Goal: Download file/media

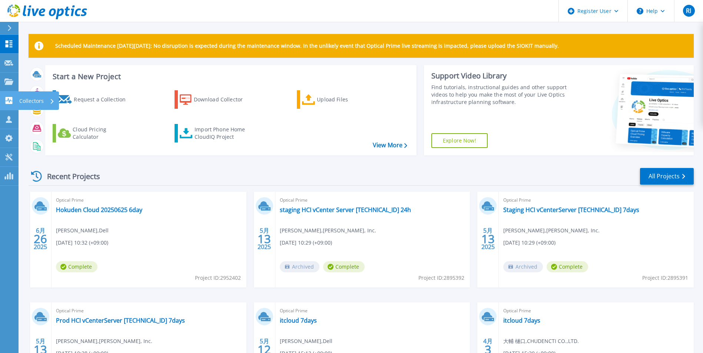
click at [10, 108] on link "Collectors Collectors" at bounding box center [9, 100] width 19 height 19
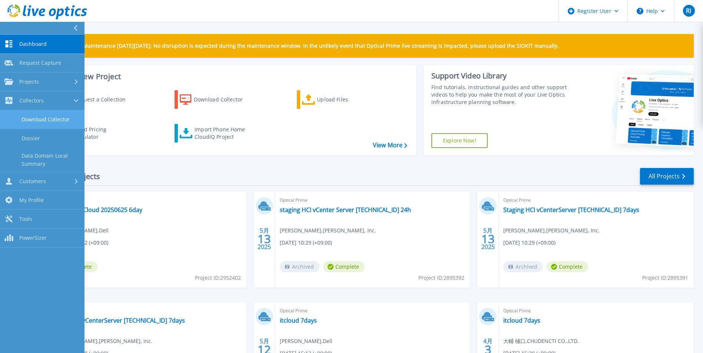
click at [63, 123] on link "Download Collector" at bounding box center [42, 119] width 84 height 19
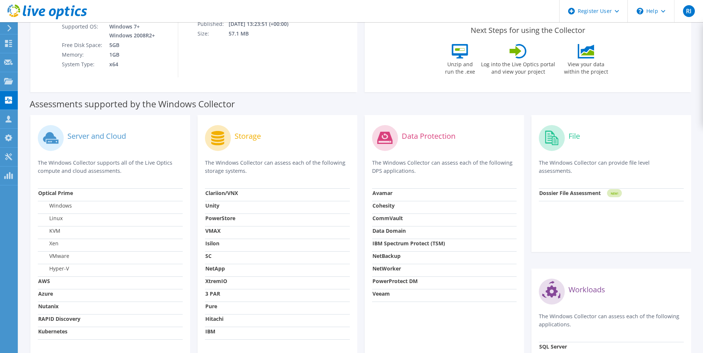
scroll to position [1, 0]
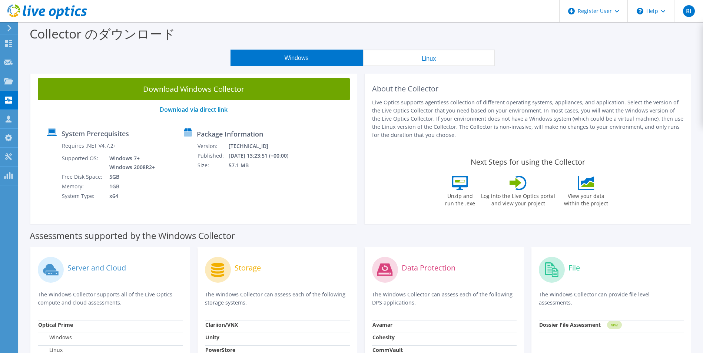
click at [469, 59] on button "Linux" at bounding box center [429, 58] width 132 height 17
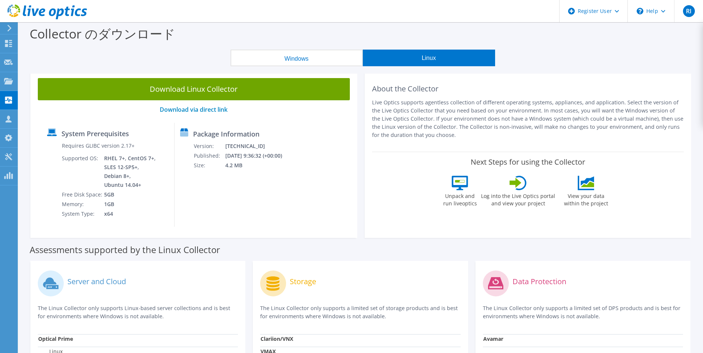
click at [318, 67] on section "Collector のダウンロード Windows Linux Download Windows Collector Download via direct …" at bounding box center [361, 228] width 684 height 414
click at [266, 60] on button "Windows" at bounding box center [296, 58] width 132 height 17
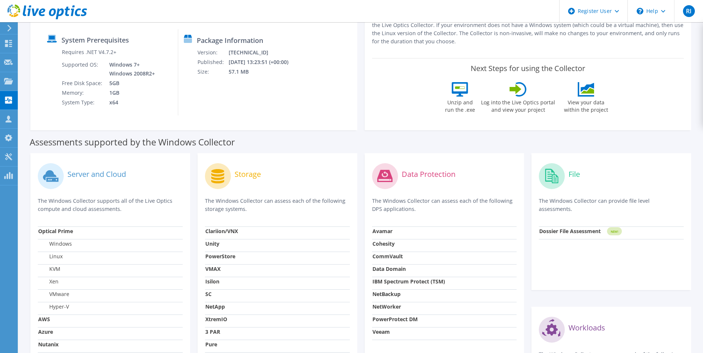
scroll to position [38, 0]
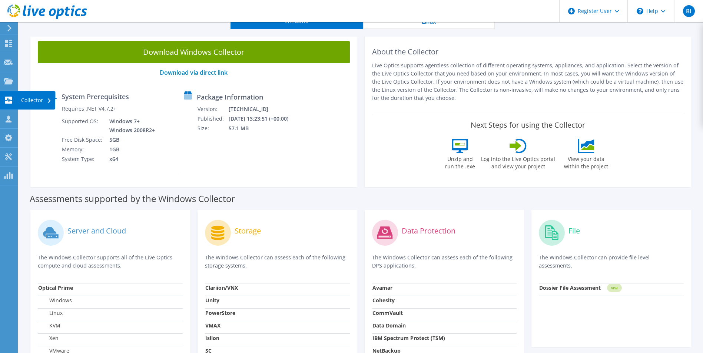
click at [35, 101] on div "Collector" at bounding box center [36, 100] width 38 height 19
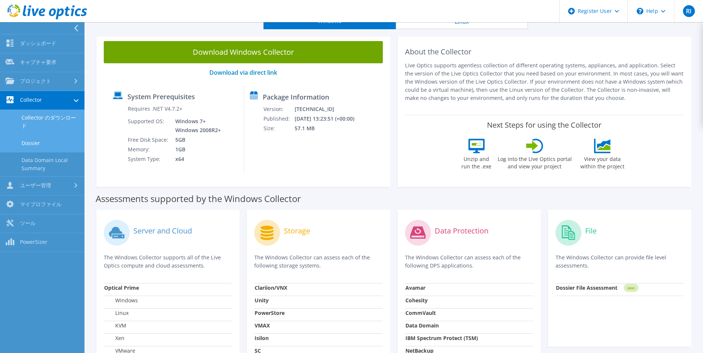
click at [57, 140] on link "Dossier" at bounding box center [42, 143] width 84 height 19
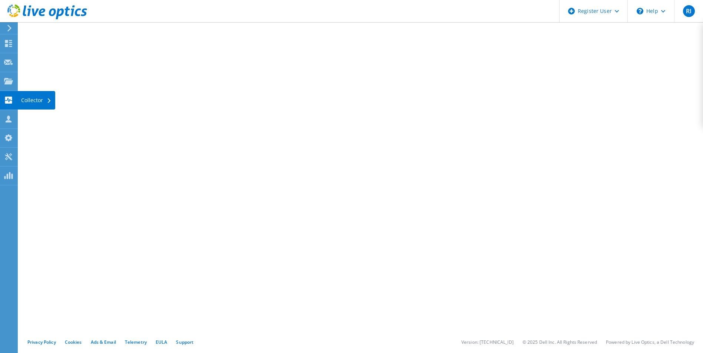
click at [24, 99] on div "Collector" at bounding box center [36, 100] width 38 height 19
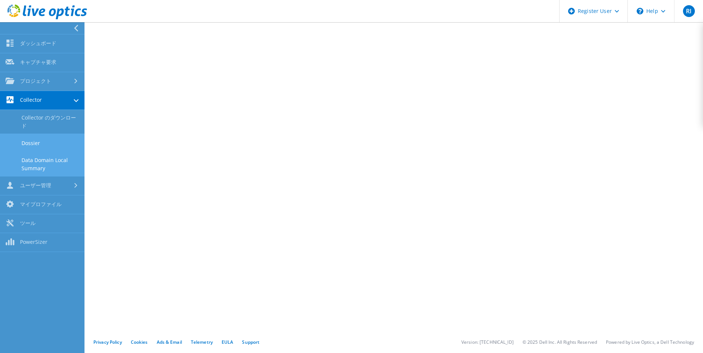
click at [54, 169] on link "Data Domain Local Summary" at bounding box center [42, 165] width 84 height 24
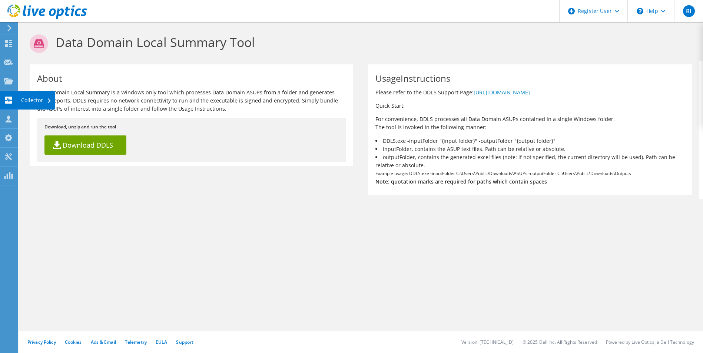
click at [5, 100] on use at bounding box center [8, 100] width 7 height 7
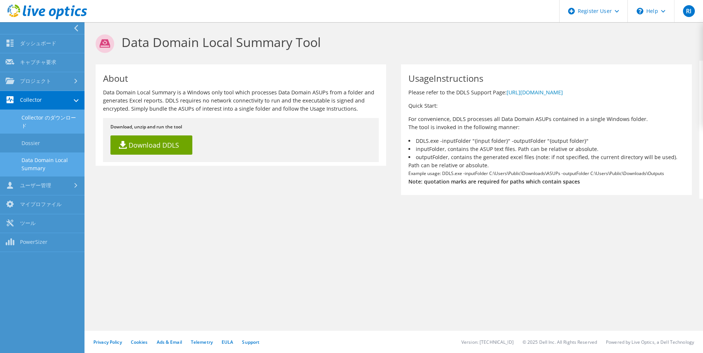
click at [40, 119] on link "Collector のダウンロード" at bounding box center [42, 122] width 84 height 24
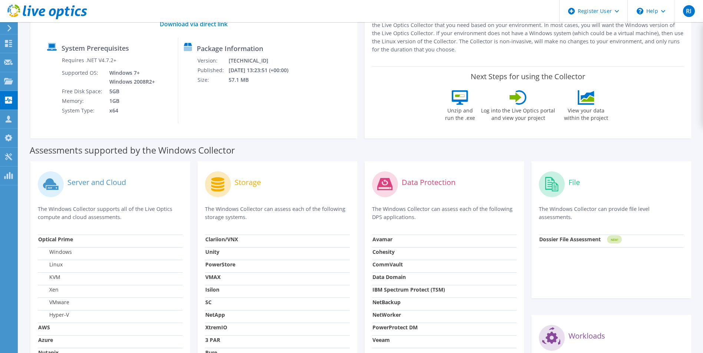
scroll to position [1, 0]
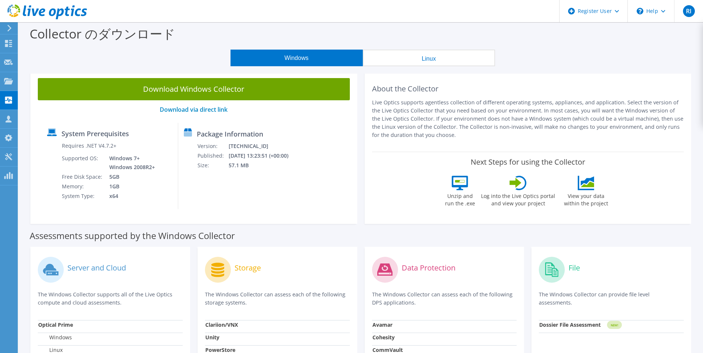
click at [440, 61] on button "Linux" at bounding box center [429, 58] width 132 height 17
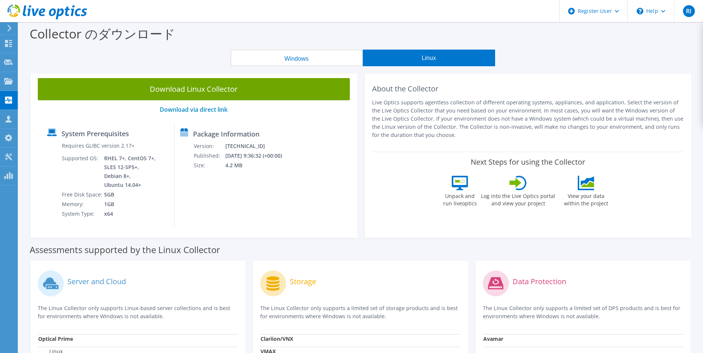
scroll to position [0, 0]
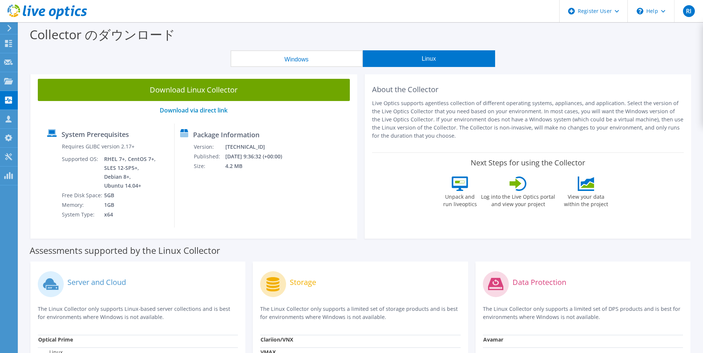
click at [294, 60] on button "Windows" at bounding box center [296, 58] width 132 height 17
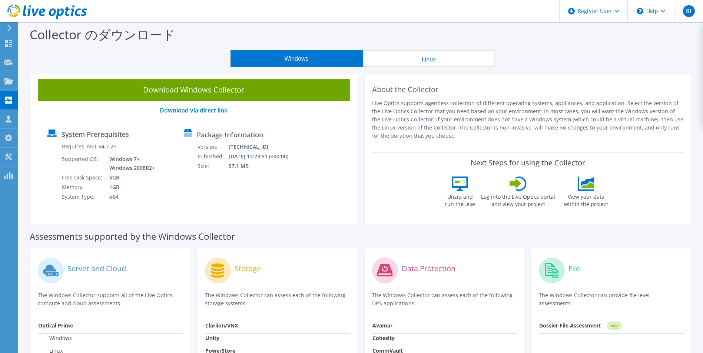
click at [239, 93] on link "Download Windows Collector" at bounding box center [194, 90] width 312 height 22
click at [608, 10] on div "Register User" at bounding box center [593, 11] width 68 height 22
click at [650, 15] on div "\n Help" at bounding box center [650, 11] width 47 height 22
click at [658, 50] on link "Contact Support" at bounding box center [668, 50] width 83 height 18
click at [660, 35] on link "Explore Helpful Articles" at bounding box center [668, 32] width 83 height 18
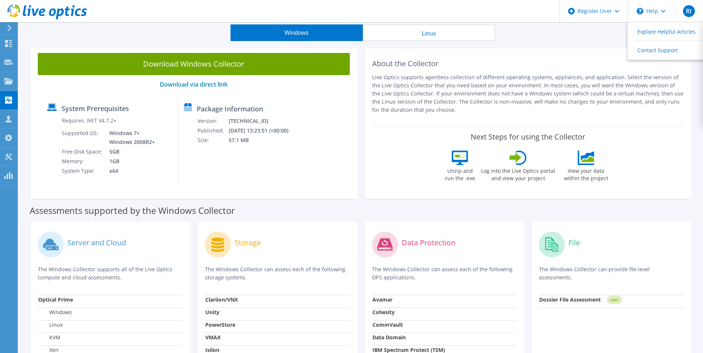
scroll to position [37, 0]
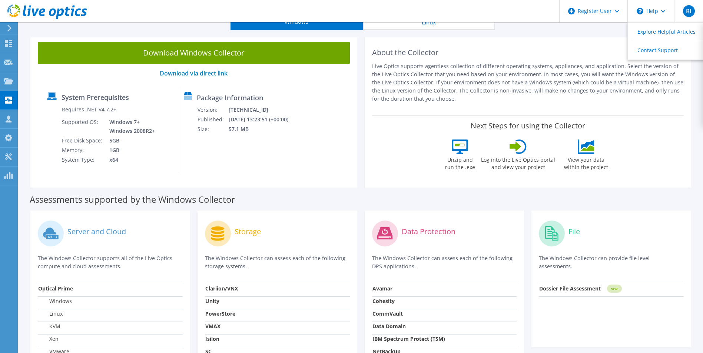
drag, startPoint x: 462, startPoint y: 150, endPoint x: 463, endPoint y: 137, distance: 12.3
click at [463, 142] on icon at bounding box center [459, 147] width 16 height 14
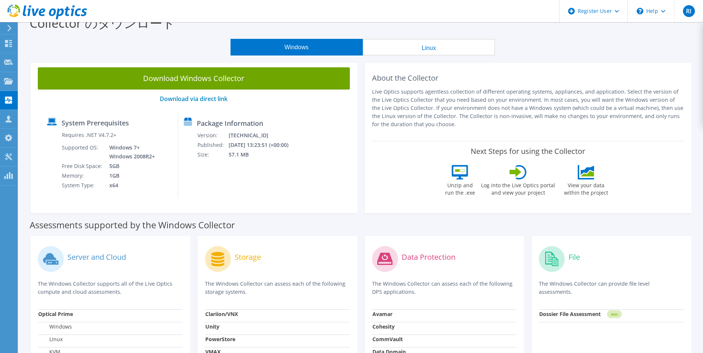
scroll to position [0, 0]
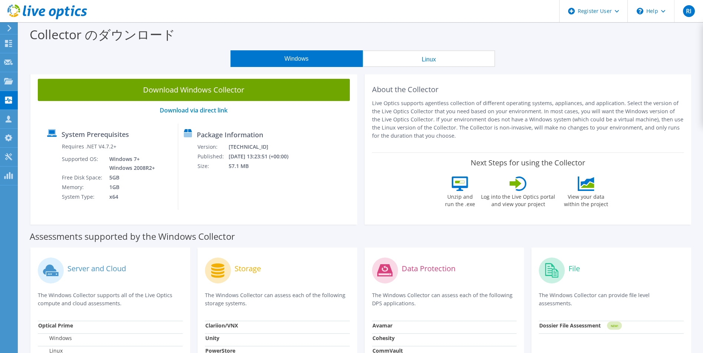
click at [443, 61] on button "Linux" at bounding box center [429, 58] width 132 height 17
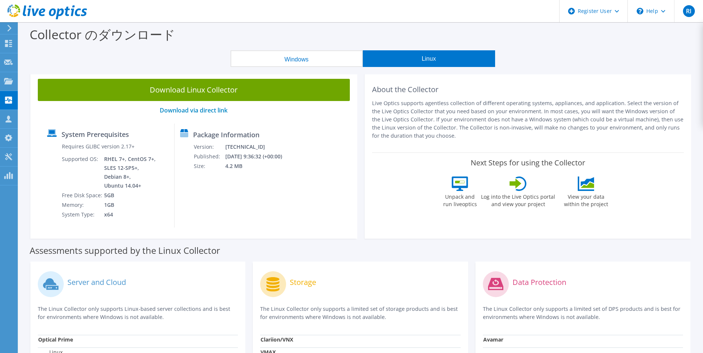
drag, startPoint x: 263, startPoint y: 55, endPoint x: 259, endPoint y: 54, distance: 4.7
click at [264, 55] on button "Windows" at bounding box center [296, 58] width 132 height 17
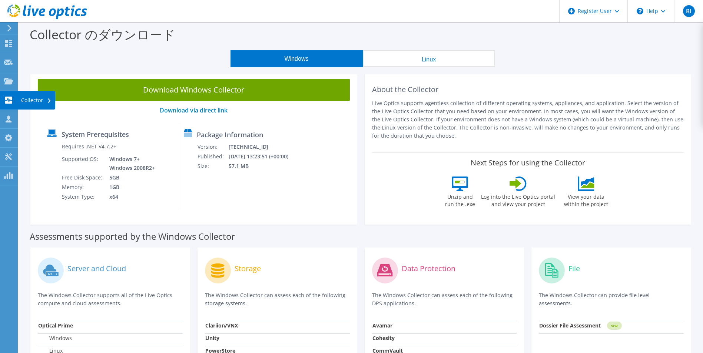
click at [9, 103] on use at bounding box center [8, 100] width 7 height 7
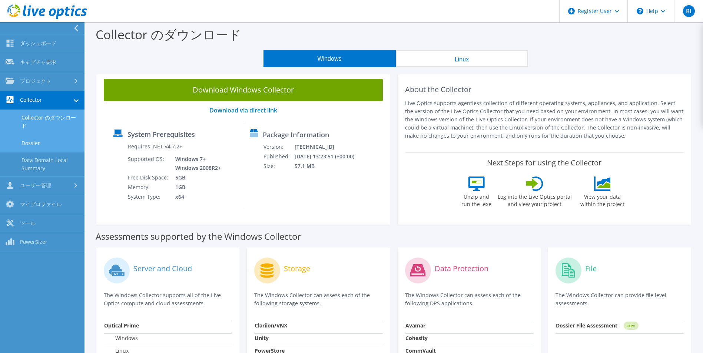
click at [44, 148] on link "Dossier" at bounding box center [42, 143] width 84 height 19
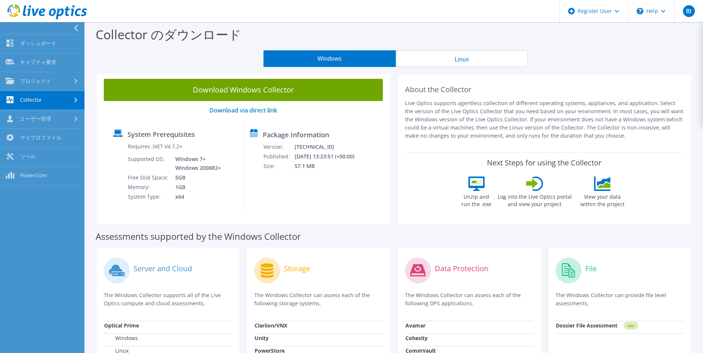
click at [67, 101] on link "Collector" at bounding box center [42, 100] width 84 height 19
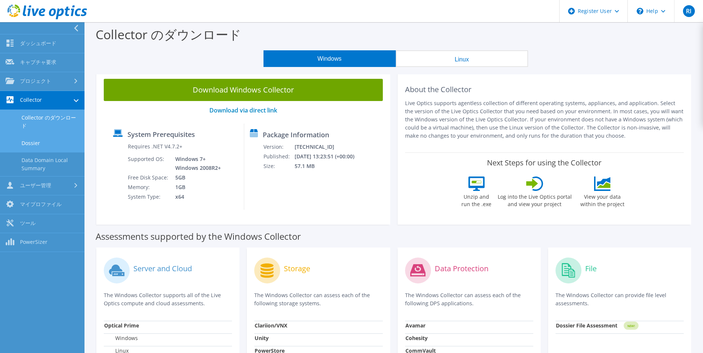
click at [37, 142] on link "Dossier" at bounding box center [42, 143] width 84 height 19
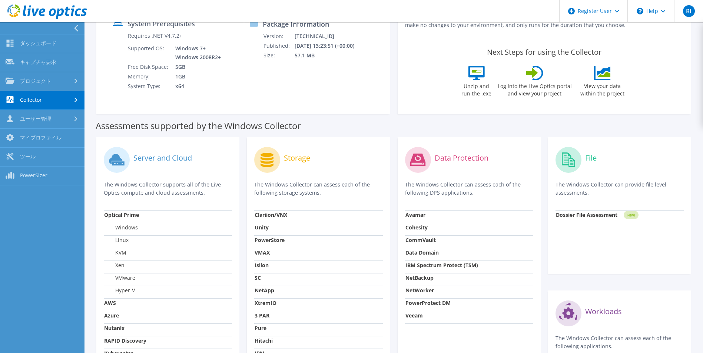
scroll to position [111, 0]
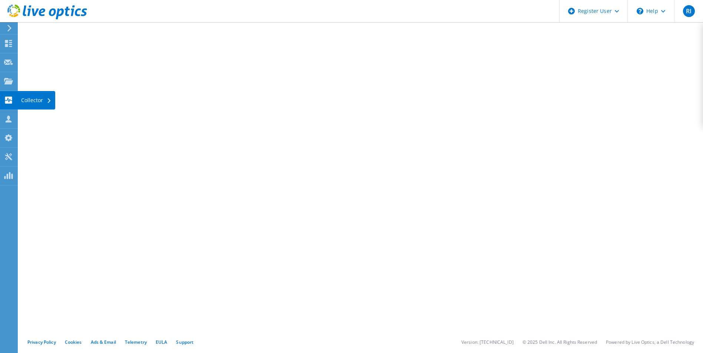
click at [33, 98] on div "Collector" at bounding box center [36, 100] width 38 height 19
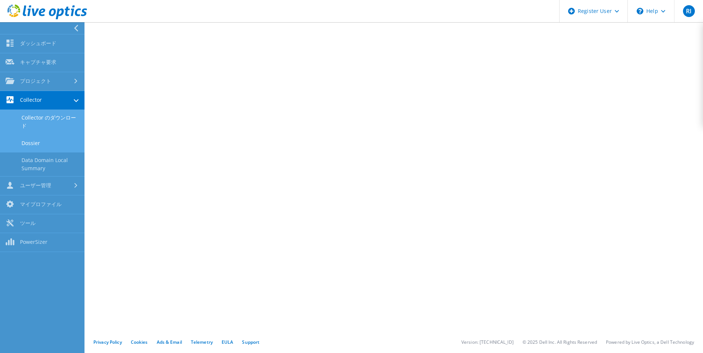
click at [46, 123] on link "Collector のダウンロード" at bounding box center [42, 122] width 84 height 24
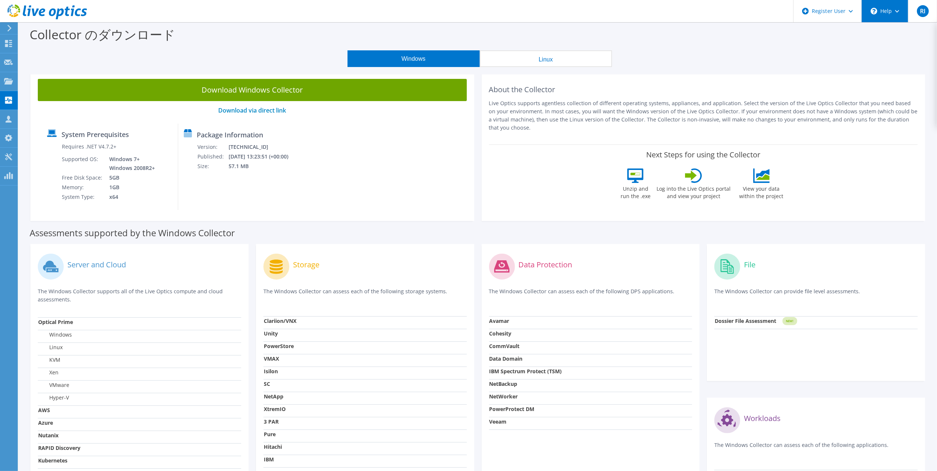
click at [702, 15] on div "\n Help" at bounding box center [884, 11] width 47 height 22
click at [702, 33] on link "Explore Helpful Articles" at bounding box center [902, 32] width 83 height 18
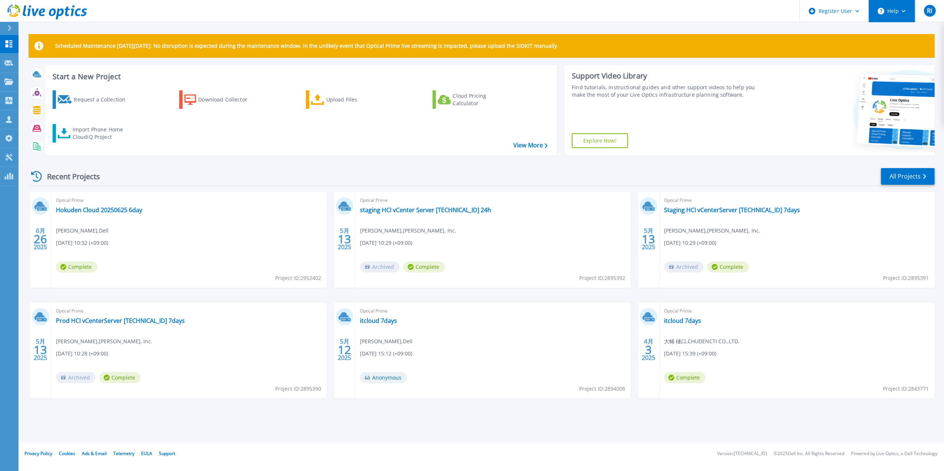
click at [885, 11] on button "Help" at bounding box center [892, 11] width 46 height 22
click at [899, 51] on link "Contact Support" at bounding box center [910, 50] width 83 height 18
click at [934, 3] on button "RI" at bounding box center [929, 11] width 29 height 22
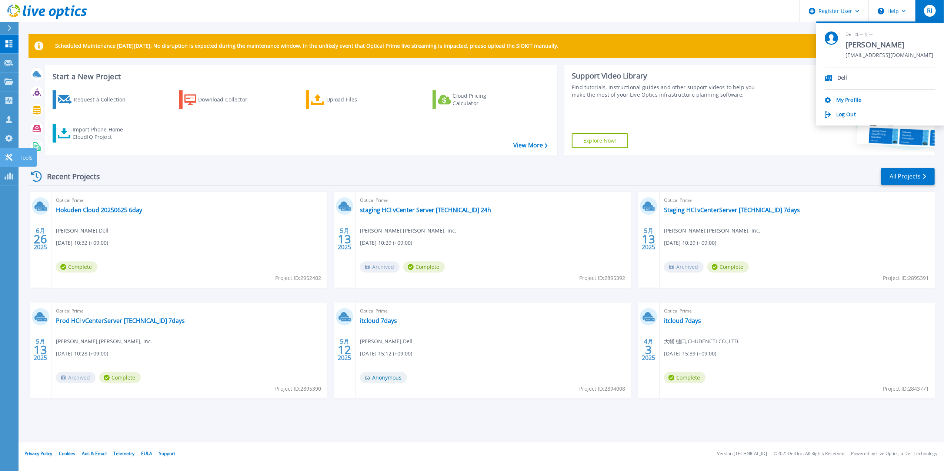
click at [9, 159] on icon at bounding box center [8, 157] width 9 height 7
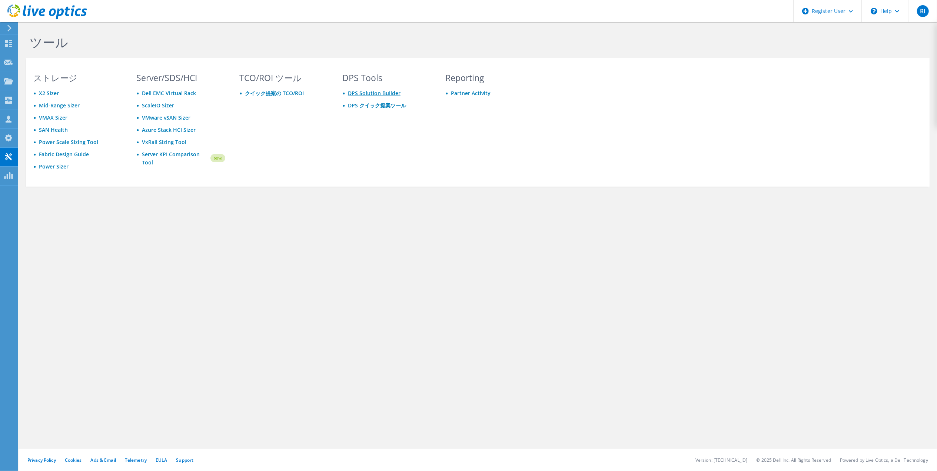
click at [392, 95] on link "DPS Solution Builder" at bounding box center [374, 93] width 53 height 7
click at [368, 104] on link "DPS クイック提案ツール" at bounding box center [377, 105] width 58 height 7
click at [57, 103] on link "Mid-Range Sizer" at bounding box center [59, 105] width 41 height 7
